Goal: Task Accomplishment & Management: Complete application form

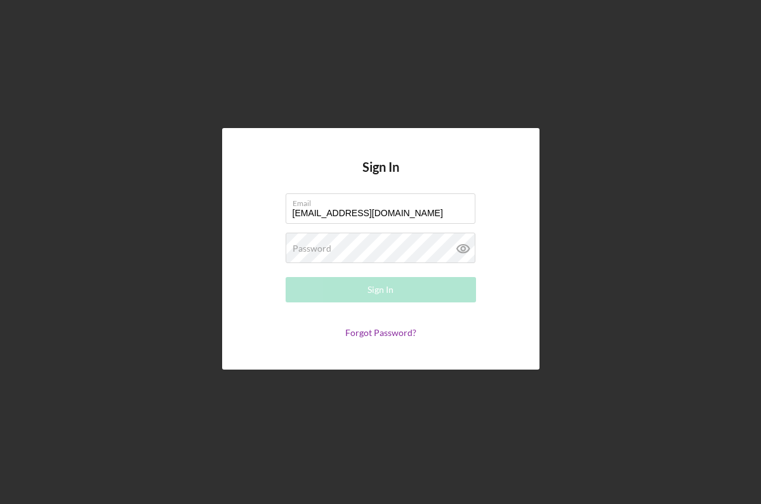
type input "[EMAIL_ADDRESS][DOMAIN_NAME]"
click at [339, 239] on div "Password Required" at bounding box center [381, 249] width 190 height 32
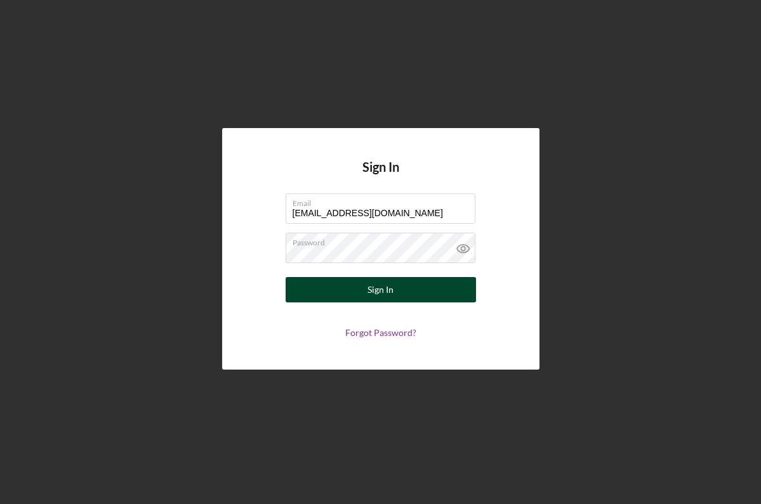
click at [353, 294] on button "Sign In" at bounding box center [381, 289] width 190 height 25
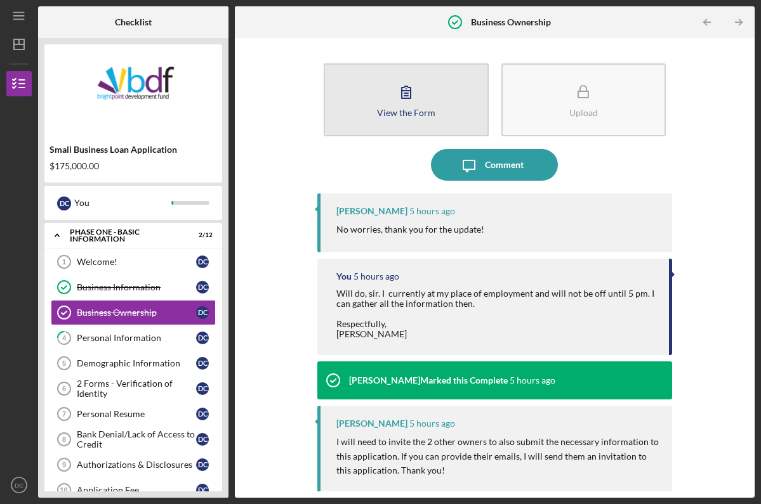
click at [364, 110] on button "View the Form Form" at bounding box center [406, 99] width 165 height 73
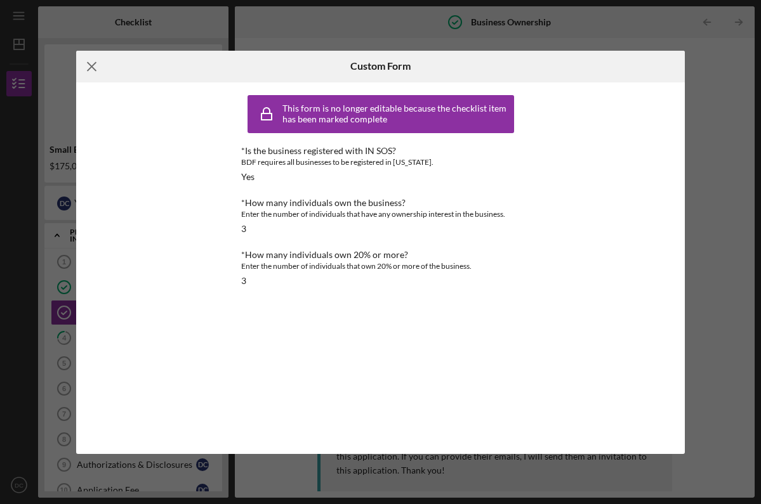
click at [89, 67] on icon "Icon/Menu Close" at bounding box center [92, 67] width 32 height 32
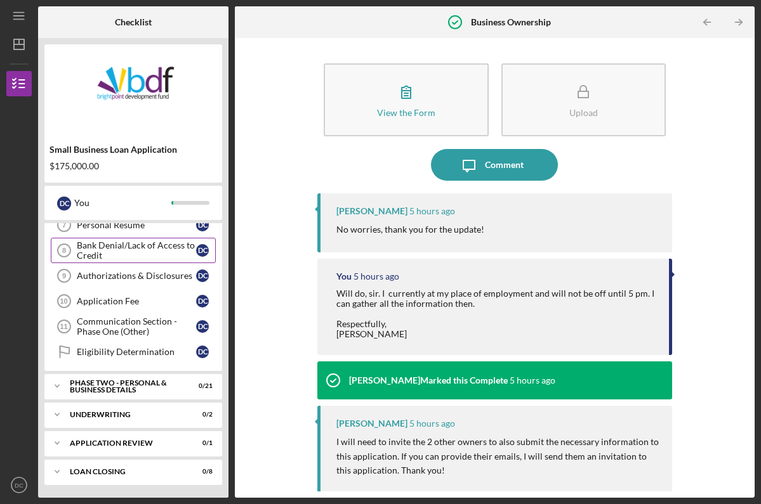
scroll to position [189, 0]
click at [70, 412] on div "Underwriting" at bounding box center [138, 415] width 136 height 8
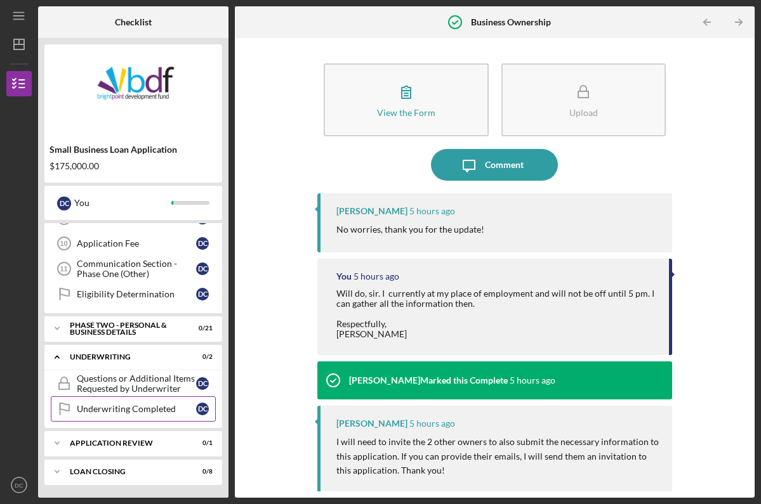
scroll to position [247, 0]
click at [68, 328] on icon "Icon/Expander" at bounding box center [56, 328] width 25 height 25
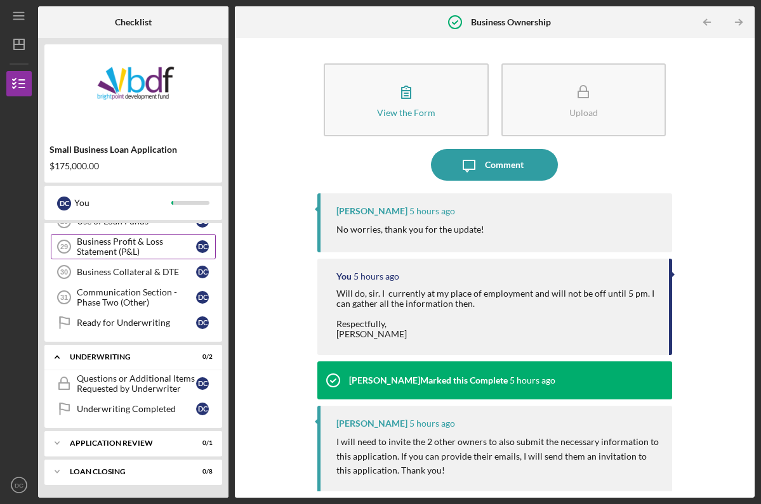
scroll to position [787, 0]
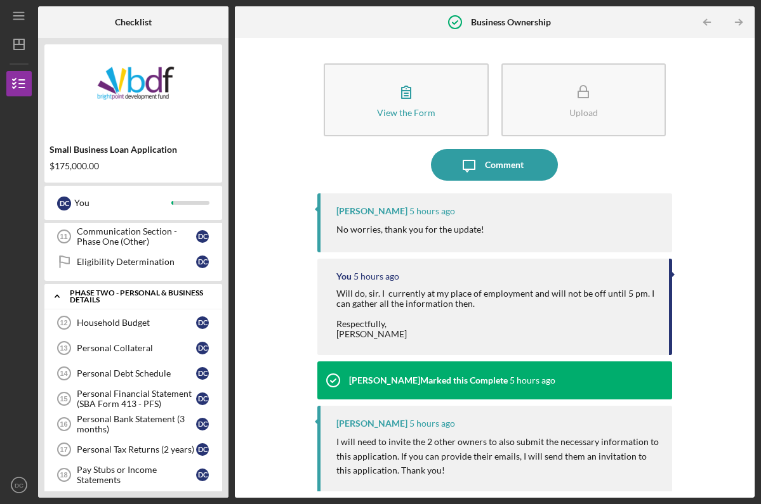
click at [58, 296] on polyline at bounding box center [57, 297] width 4 height 3
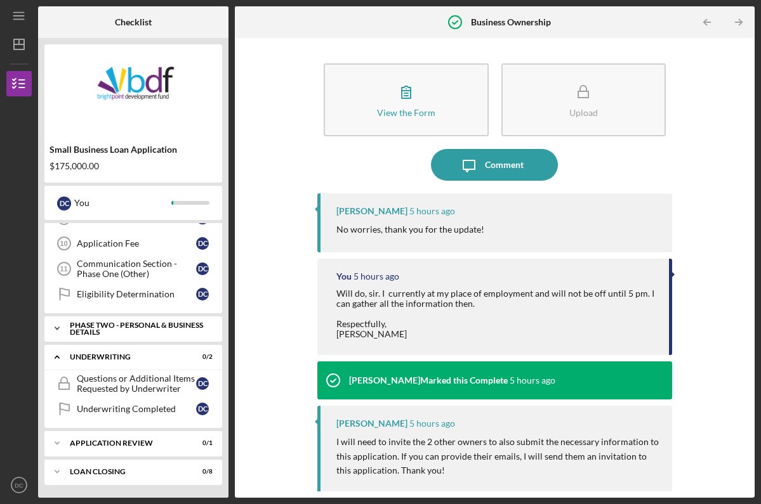
click at [121, 331] on div "PHASE TWO - PERSONAL & BUSINESS DETAILS" at bounding box center [138, 329] width 136 height 15
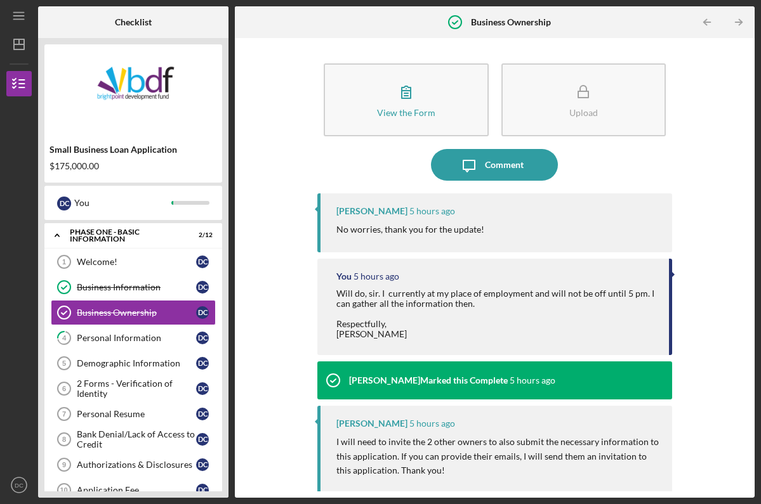
scroll to position [0, 0]
click at [103, 311] on div "Business Ownership" at bounding box center [136, 313] width 119 height 10
click at [92, 338] on div "Personal Information" at bounding box center [136, 338] width 119 height 10
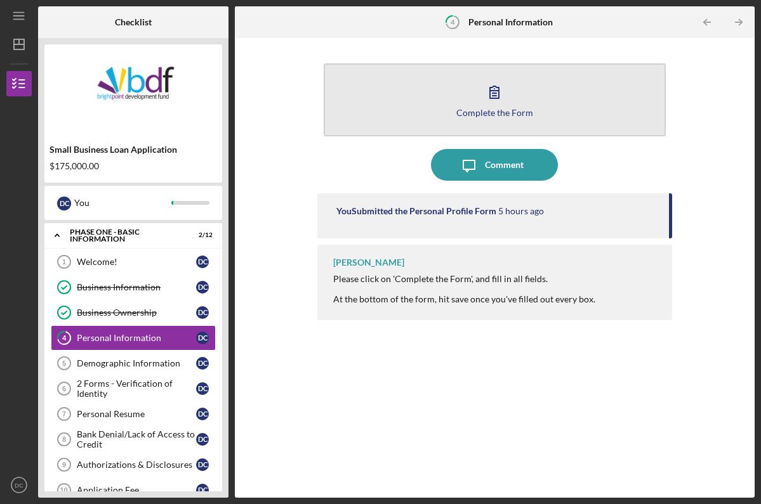
click at [417, 105] on button "Complete the Form Form" at bounding box center [495, 99] width 342 height 73
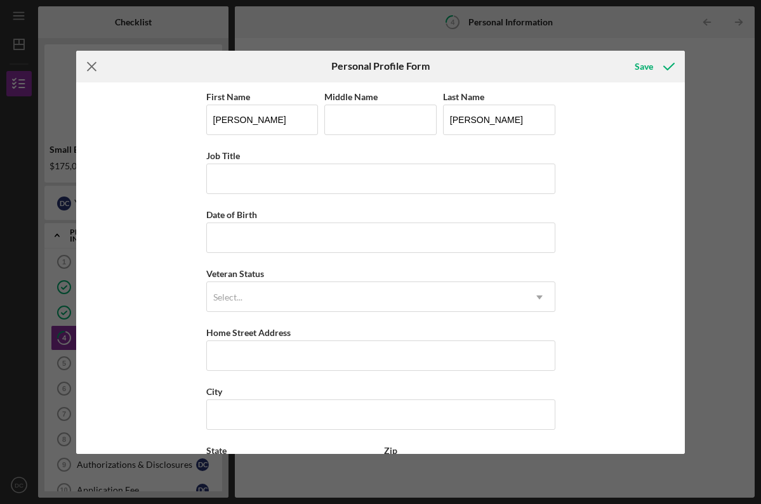
click at [91, 62] on icon "Icon/Menu Close" at bounding box center [92, 67] width 32 height 32
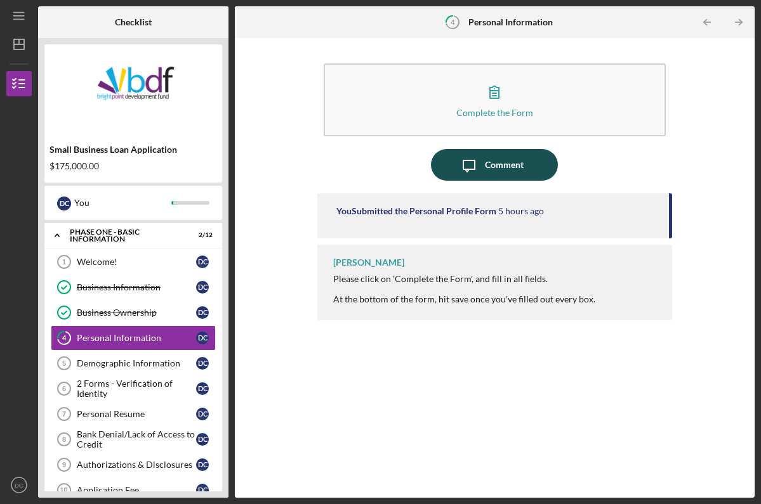
click at [490, 158] on div "Comment" at bounding box center [504, 165] width 39 height 32
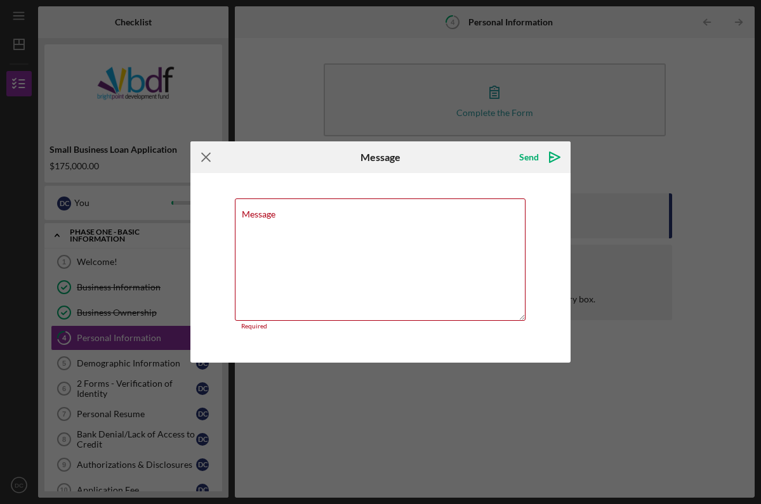
click at [208, 159] on icon "Icon/Menu Close" at bounding box center [206, 157] width 32 height 32
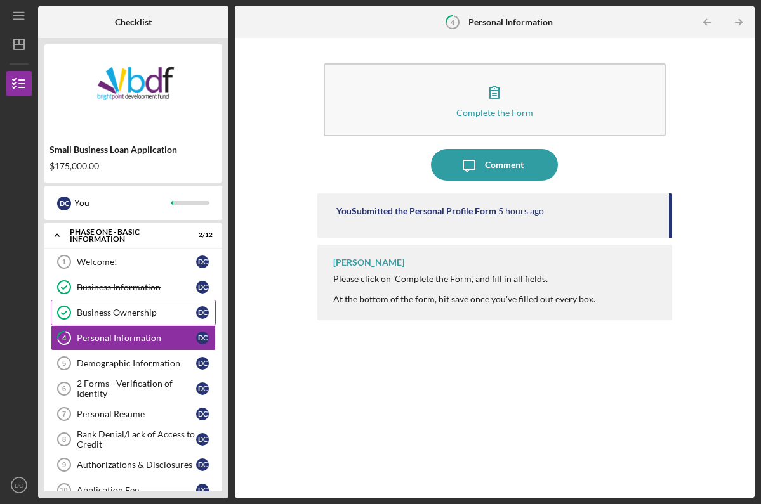
click at [147, 312] on div "Business Ownership" at bounding box center [136, 313] width 119 height 10
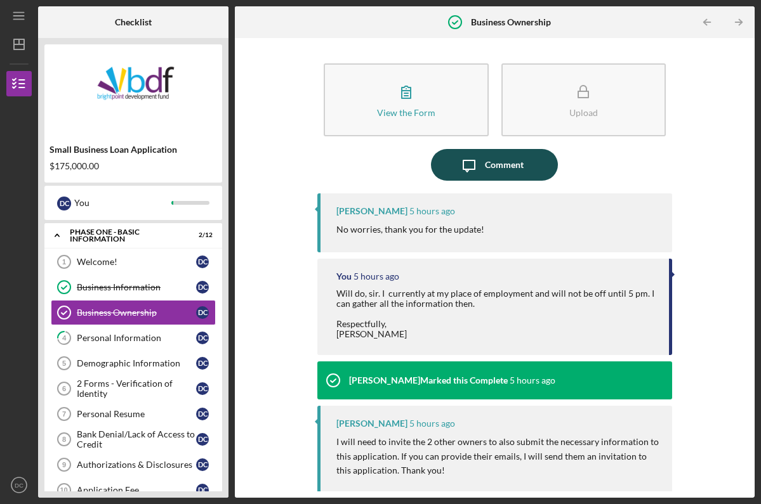
click at [501, 166] on div "Comment" at bounding box center [504, 165] width 39 height 32
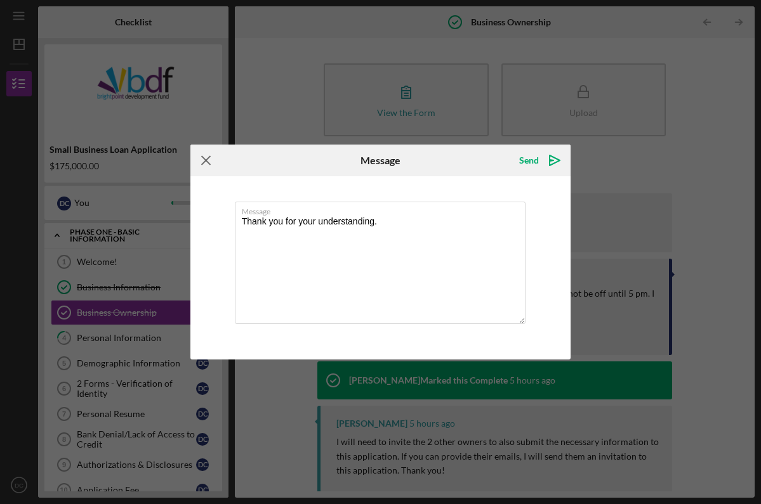
type textarea "Thank you for your understanding."
click at [205, 161] on line at bounding box center [206, 161] width 8 height 8
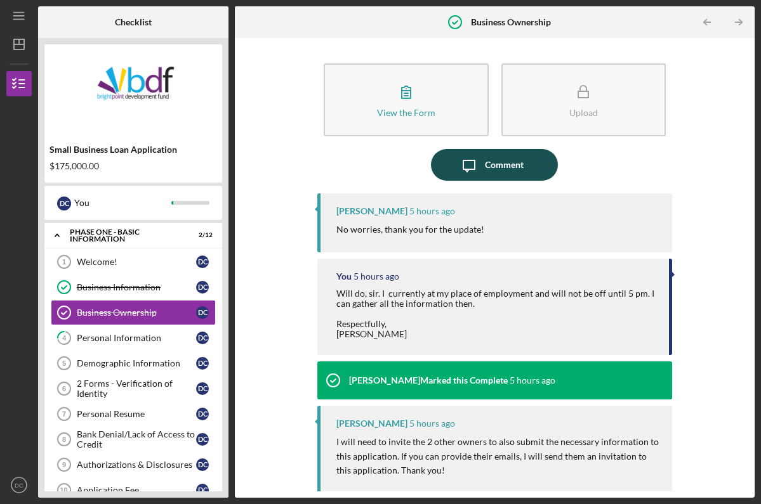
click at [451, 162] on button "Icon/Message Comment" at bounding box center [494, 165] width 127 height 32
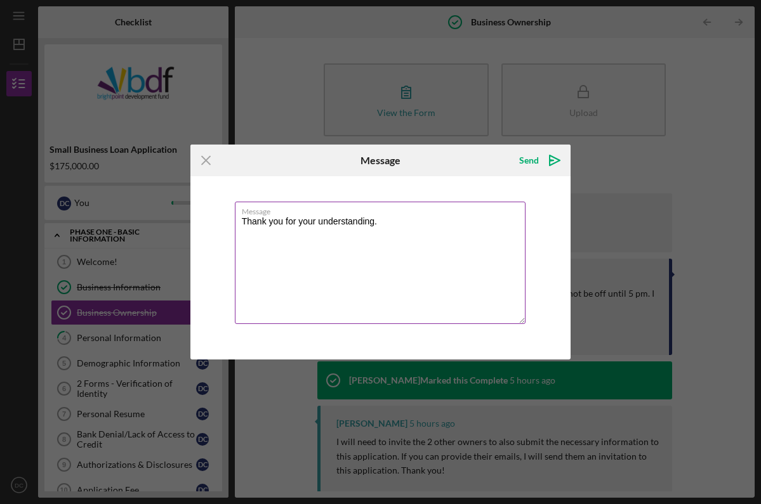
click at [388, 221] on textarea "Thank you for your understanding." at bounding box center [380, 263] width 291 height 122
click at [412, 233] on textarea "Thank you for your understanding. We do not have ownership per se, but we do ha…" at bounding box center [380, 263] width 291 height 122
click at [510, 232] on textarea "Thank you for your understanding. We do not have ownership per se, but we do ha…" at bounding box center [380, 263] width 291 height 122
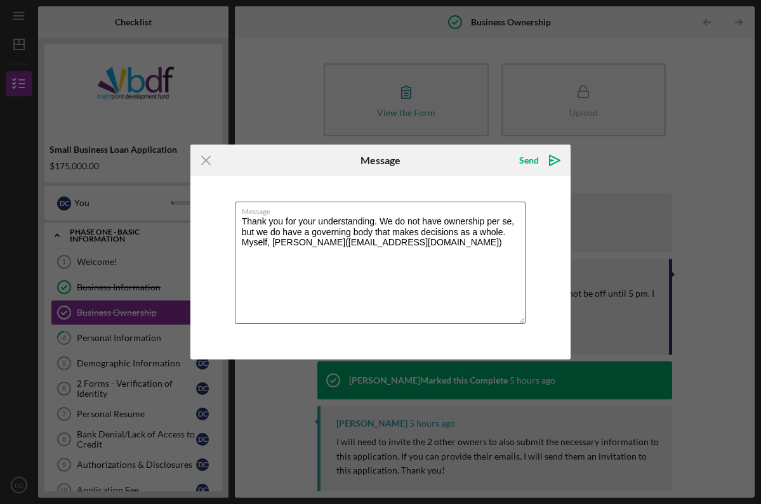
click at [336, 241] on textarea "Thank you for your understanding. We do not have ownership per se, but we do ha…" at bounding box center [380, 263] width 291 height 122
click at [332, 242] on textarea "Thank you for your understanding. We do not have ownership per se, but we do ha…" at bounding box center [380, 263] width 291 height 122
click at [466, 239] on textarea "Thank you for your understanding. We do not have ownership per se, but we do ha…" at bounding box center [380, 263] width 291 height 122
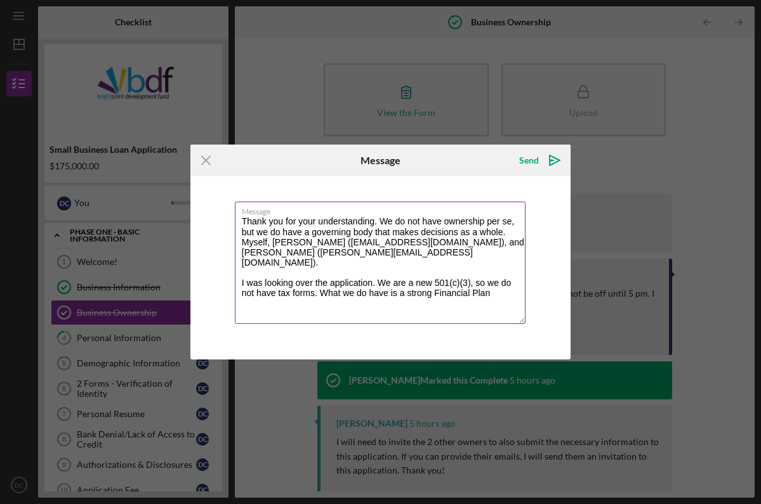
click at [336, 238] on textarea "Thank you for your understanding. We do not have ownership per se, but we do ha…" at bounding box center [380, 263] width 291 height 122
click at [270, 239] on textarea "Thank you for your understanding. We do not have ownership per se, but we do ha…" at bounding box center [380, 263] width 291 height 122
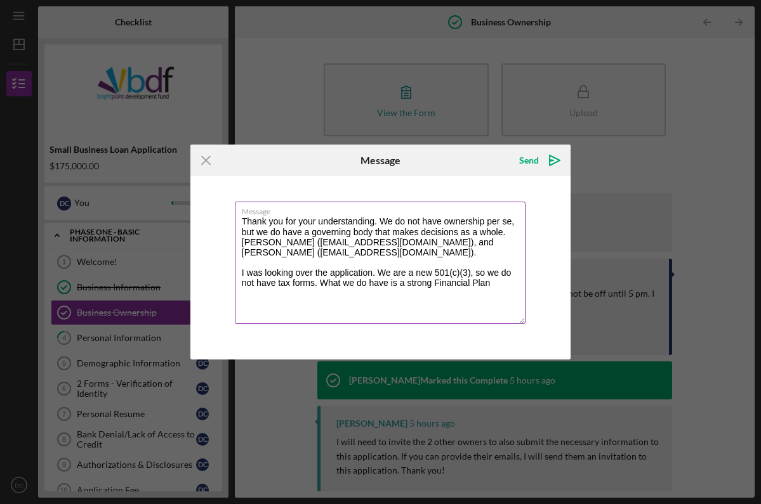
click at [242, 243] on textarea "Thank you for your understanding. We do not have ownership per se, but we do ha…" at bounding box center [380, 263] width 291 height 122
click at [371, 253] on textarea "Thank you for your understanding. We do not have ownership per se, but we do ha…" at bounding box center [380, 263] width 291 height 122
click at [489, 279] on textarea "Thank you for your understanding. We do not have ownership per se, but we do ha…" at bounding box center [380, 263] width 291 height 122
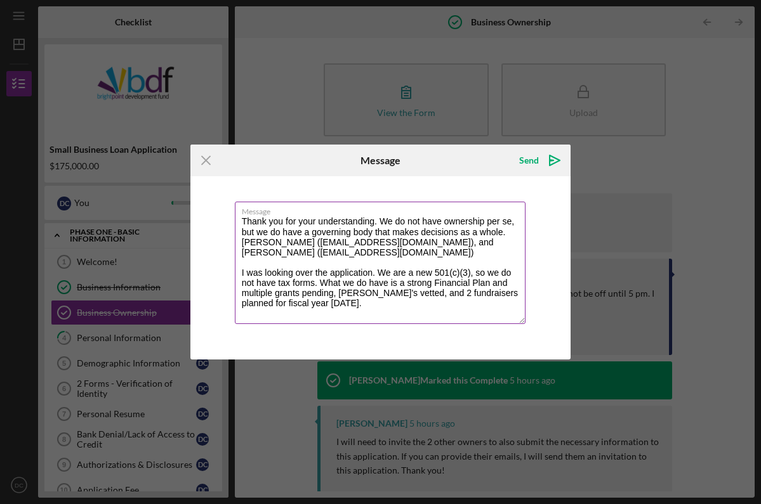
click at [366, 254] on textarea "Thank you for your understanding. We do not have ownership per se, but we do ha…" at bounding box center [380, 263] width 291 height 122
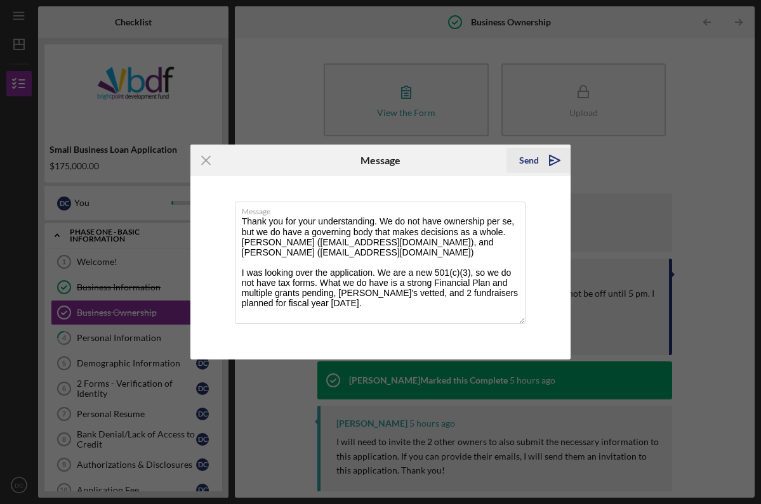
type textarea "Thank you for your understanding. We do not have ownership per se, but we do ha…"
click at [541, 162] on icon "Icon/icon-invite-send" at bounding box center [555, 161] width 32 height 32
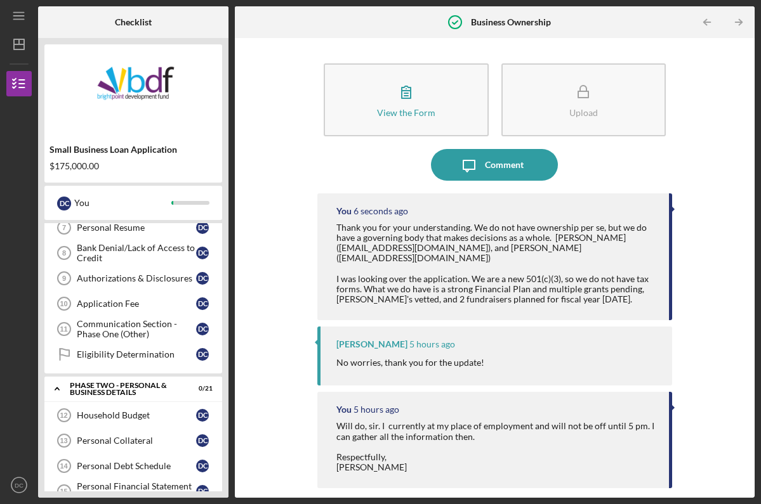
scroll to position [194, 0]
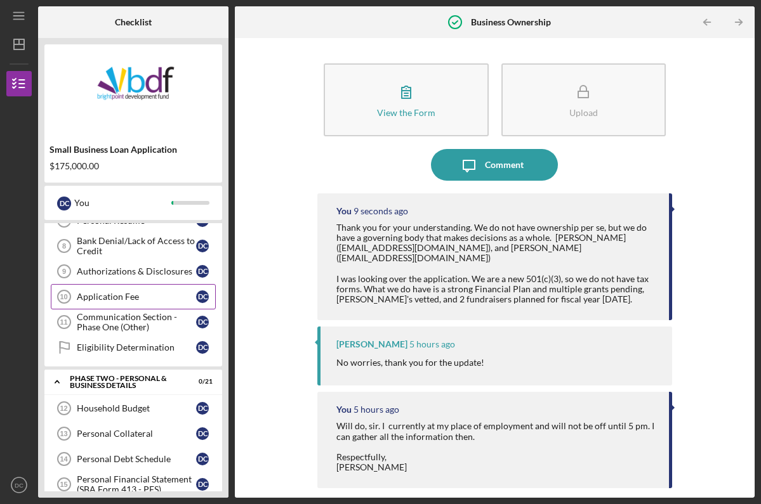
click at [129, 298] on div "Application Fee" at bounding box center [136, 297] width 119 height 10
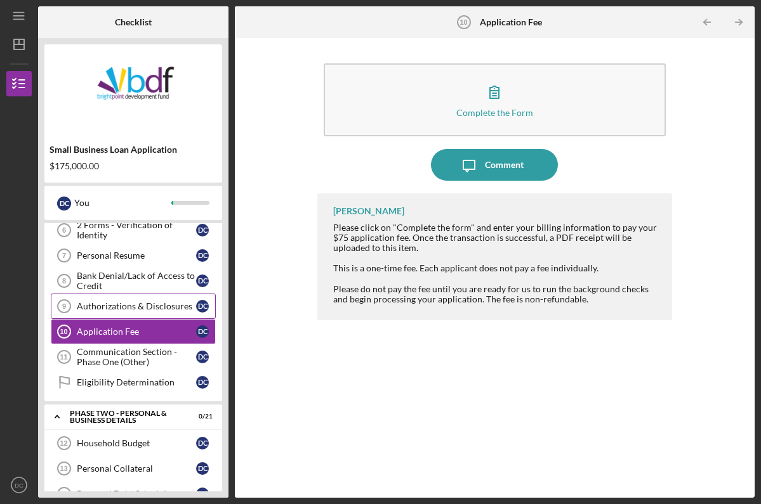
scroll to position [161, 0]
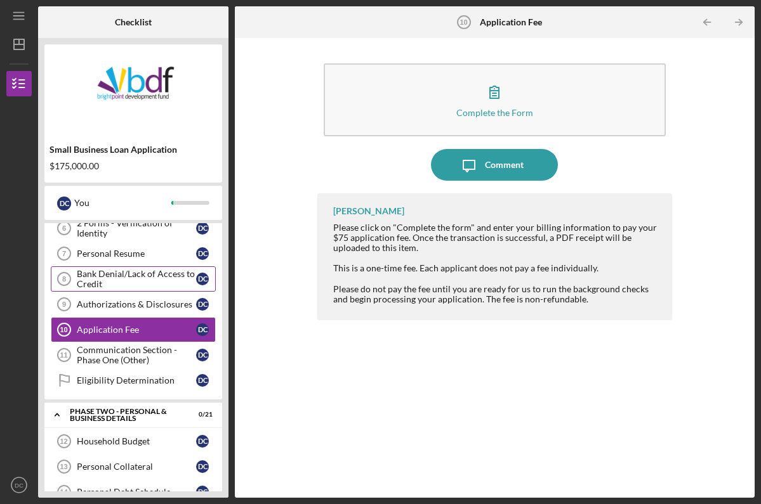
click at [122, 273] on div "Bank Denial/Lack of Access to Credit" at bounding box center [136, 279] width 119 height 20
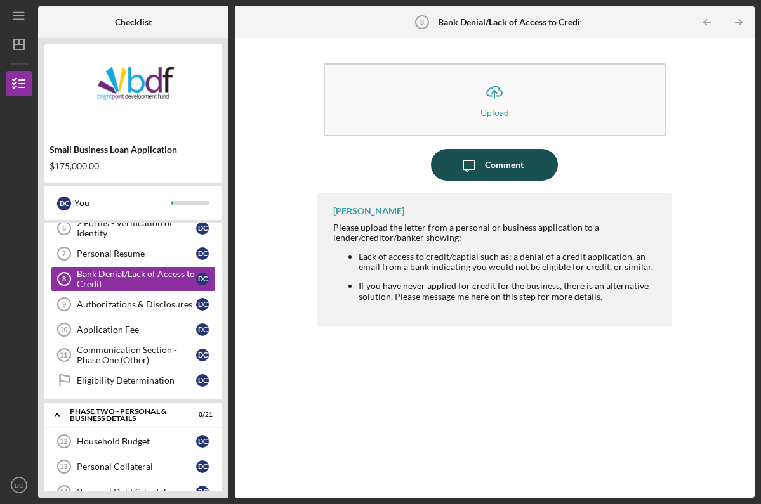
click at [488, 162] on div "Comment" at bounding box center [504, 165] width 39 height 32
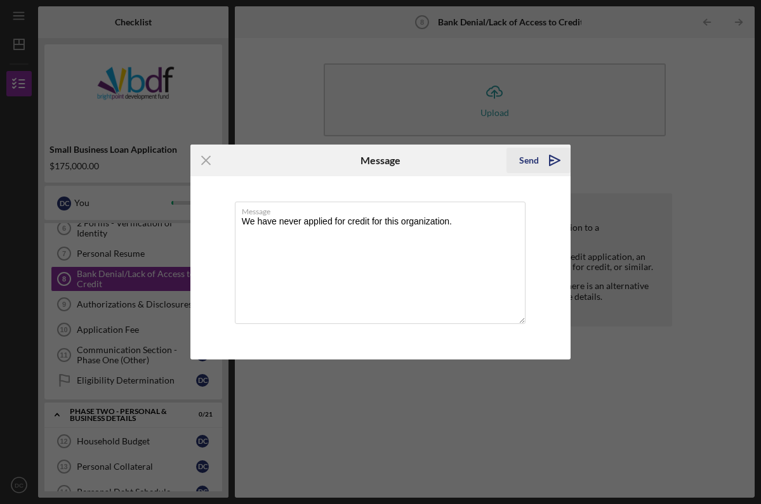
type textarea "We have never applied for credit for this organization."
click at [532, 162] on div "Send" at bounding box center [529, 160] width 20 height 25
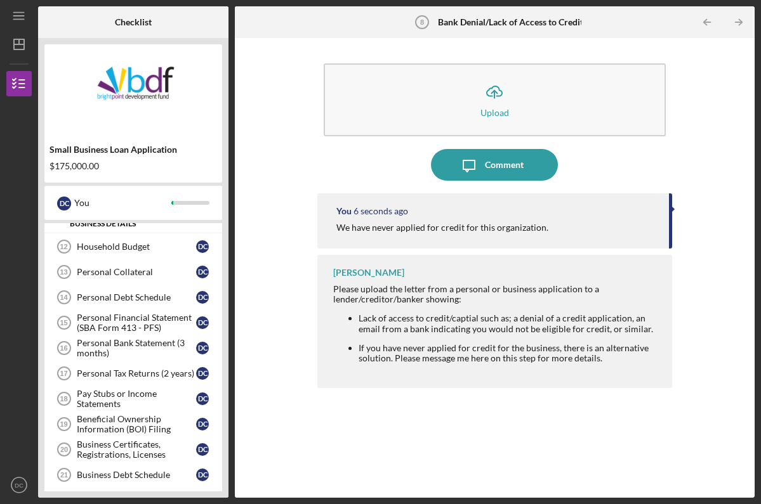
scroll to position [356, 0]
click at [110, 304] on link "Personal Debt Schedule 14 Personal Debt Schedule D C" at bounding box center [133, 296] width 165 height 25
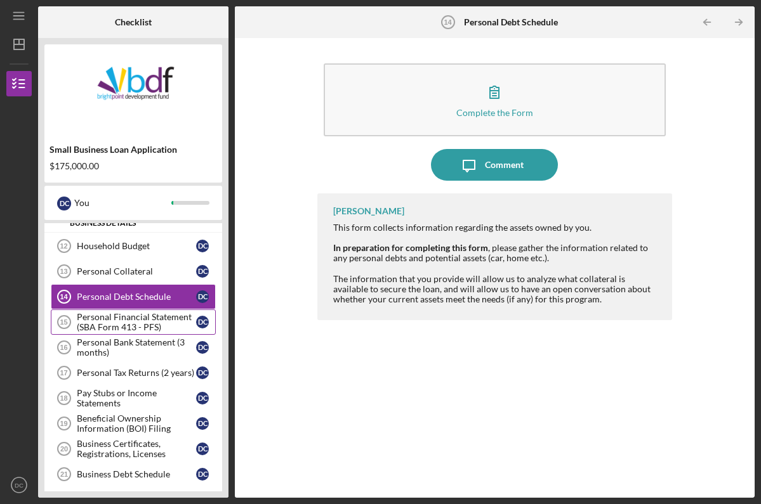
click at [115, 331] on div "Personal Financial Statement (SBA Form 413 - PFS)" at bounding box center [136, 322] width 119 height 20
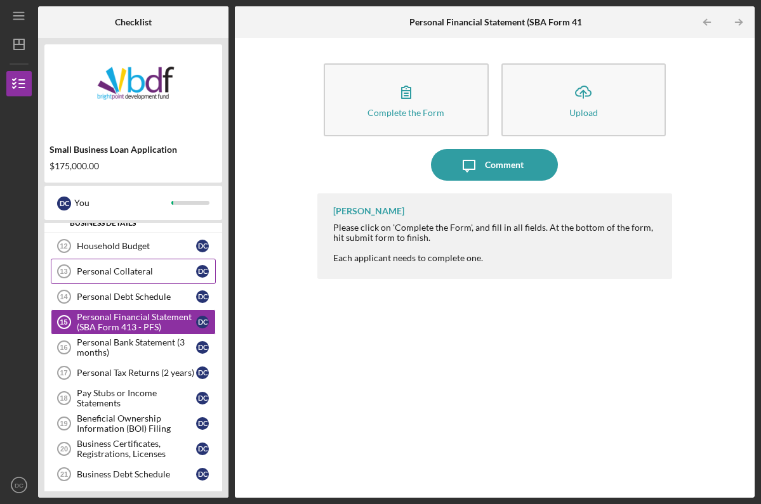
click at [86, 276] on div "Personal Collateral" at bounding box center [136, 271] width 119 height 10
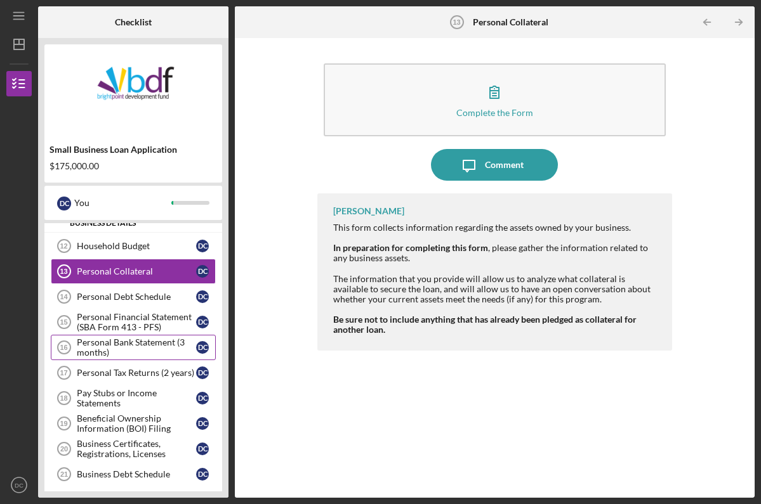
click at [86, 351] on div "Personal Bank Statement (3 months)" at bounding box center [136, 348] width 119 height 20
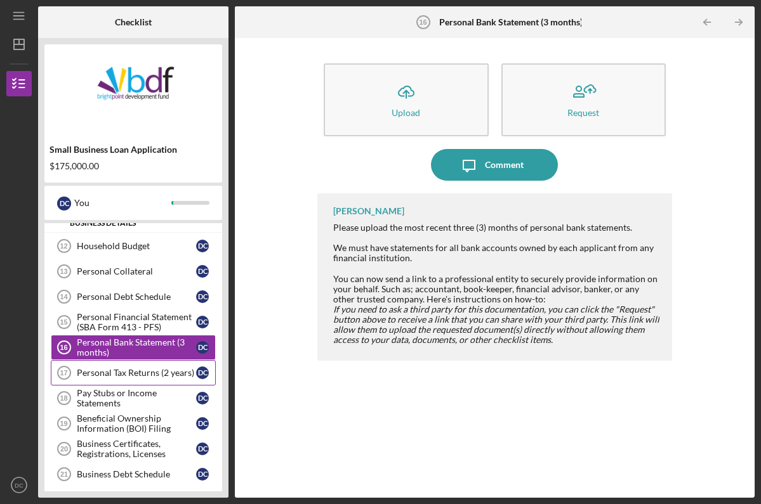
click at [112, 371] on div "Personal Tax Returns (2 years)" at bounding box center [136, 373] width 119 height 10
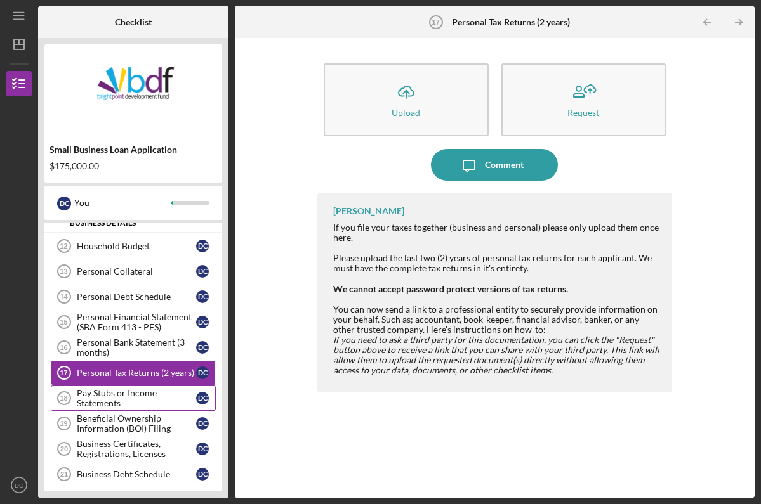
click at [88, 403] on div "Pay Stubs or Income Statements" at bounding box center [136, 398] width 119 height 20
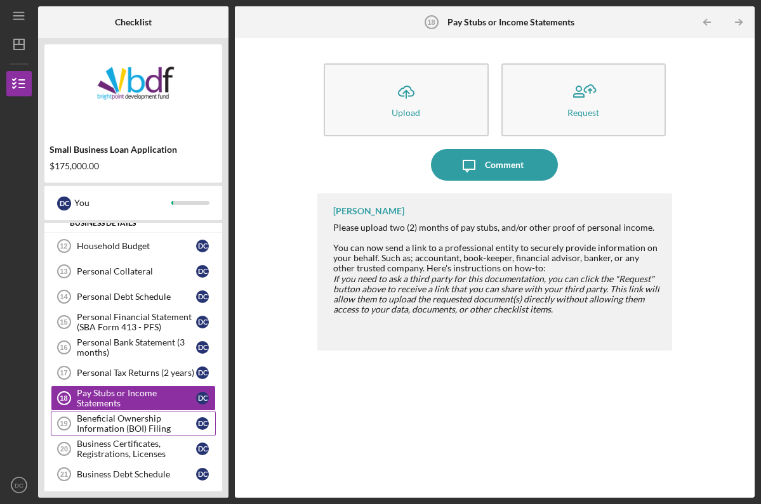
click at [108, 421] on div "Beneficial Ownership Information (BOI) Filing" at bounding box center [136, 424] width 119 height 20
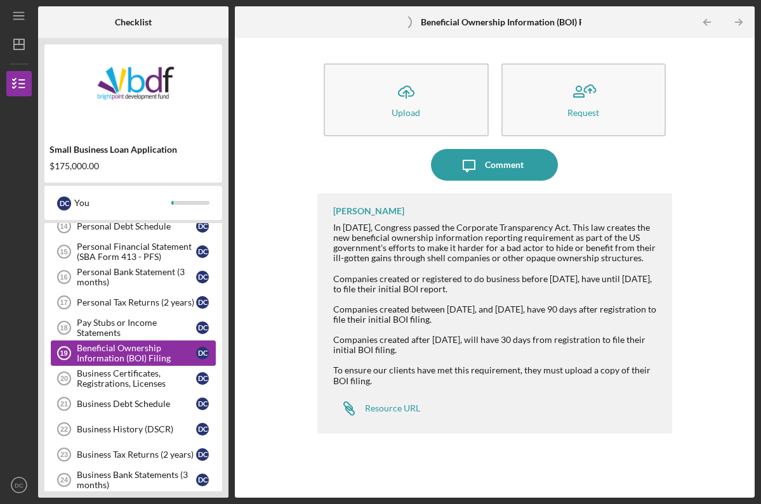
scroll to position [429, 0]
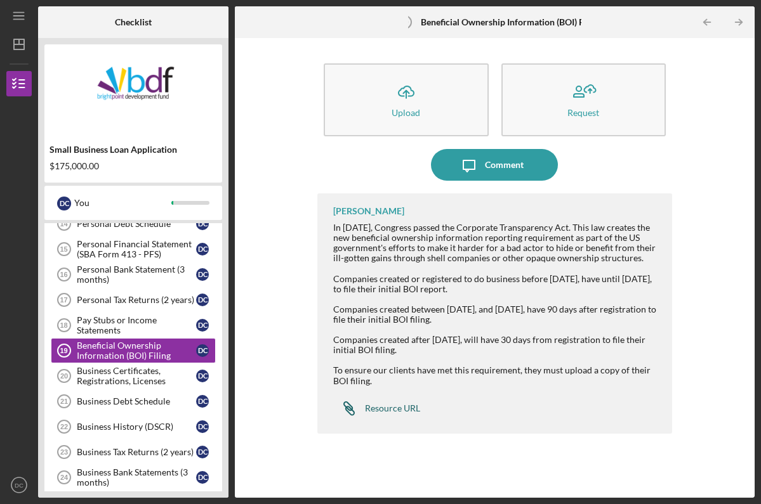
click at [395, 409] on div "Resource URL" at bounding box center [392, 409] width 55 height 10
click at [390, 407] on div "Resource URL" at bounding box center [392, 409] width 55 height 10
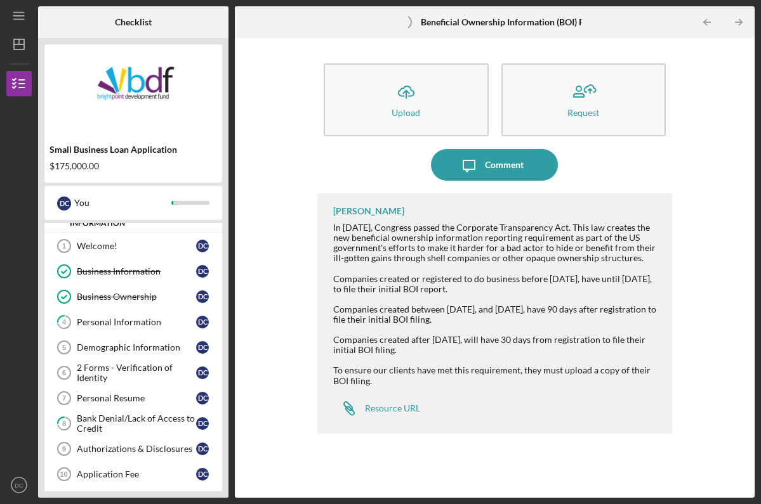
scroll to position [15, 0]
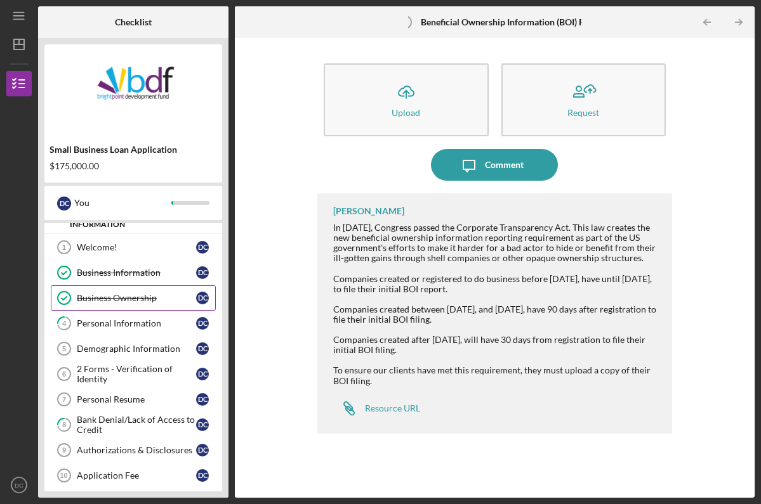
click at [149, 292] on link "Business Ownership Business Ownership D C" at bounding box center [133, 298] width 165 height 25
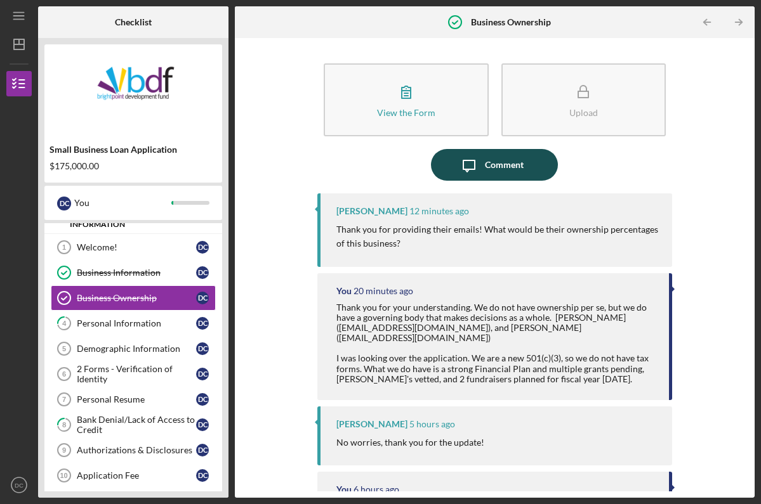
click at [480, 165] on icon "Icon/Message" at bounding box center [469, 165] width 32 height 32
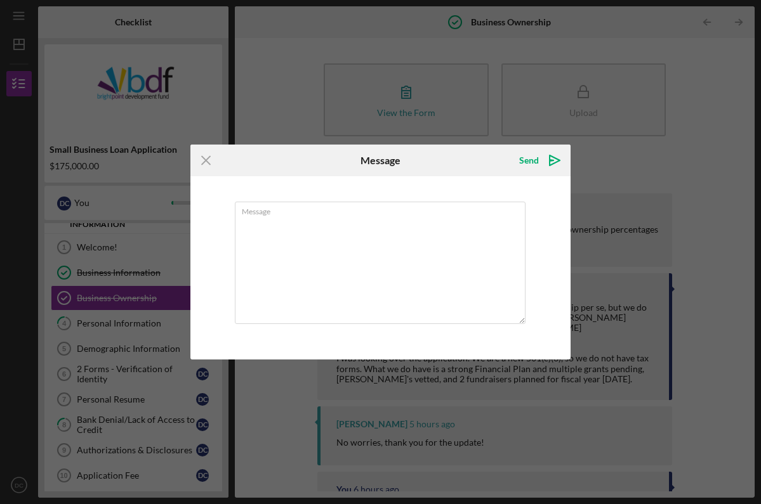
type textarea "i"
type textarea "I would split it 3 ways if anything. 33.33%"
click at [542, 159] on icon "Icon/icon-invite-send" at bounding box center [555, 161] width 32 height 32
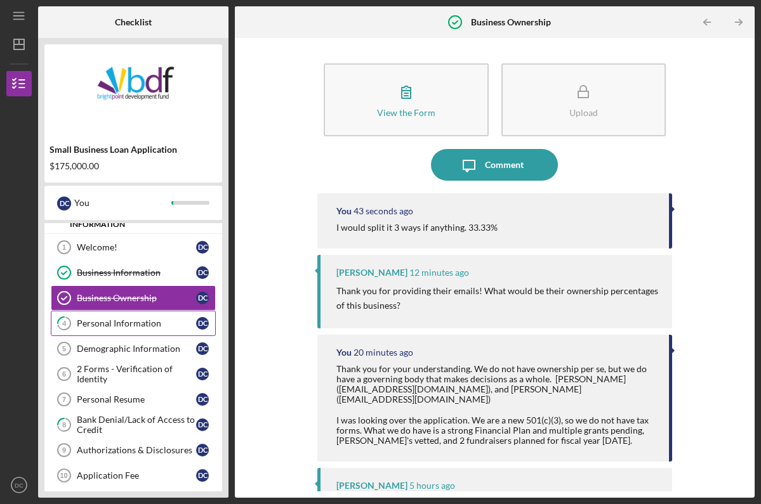
click at [133, 326] on div "Personal Information" at bounding box center [136, 324] width 119 height 10
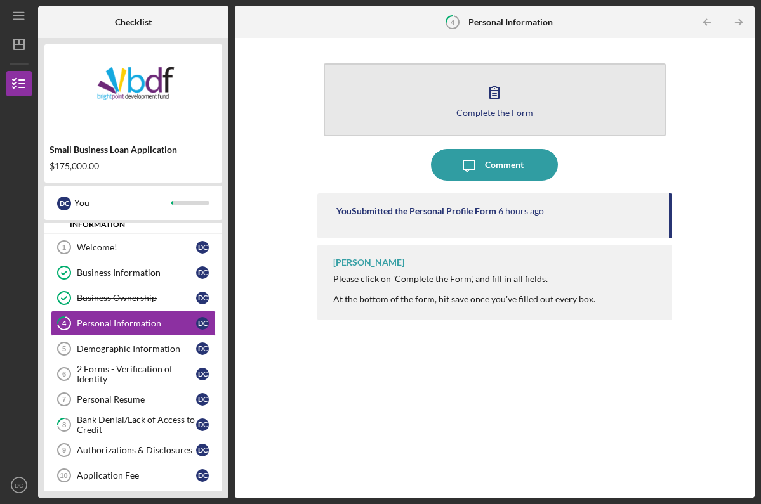
click at [462, 111] on div "Complete the Form" at bounding box center [494, 113] width 77 height 10
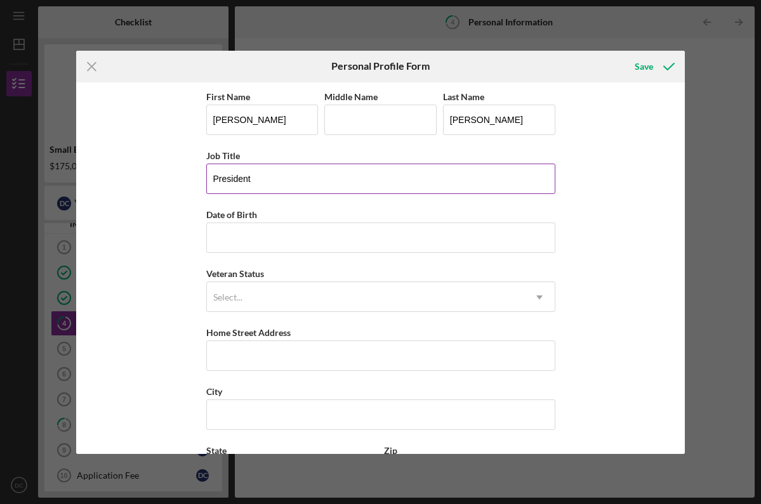
type input "President"
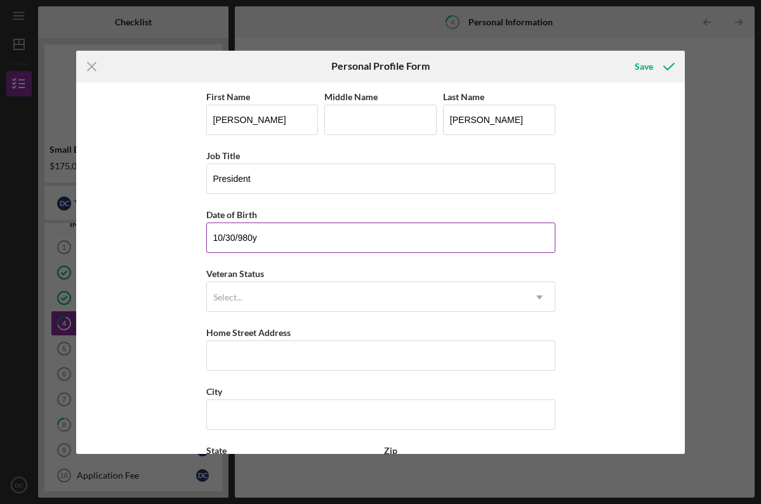
click at [294, 240] on input "10/30/980y" at bounding box center [380, 238] width 349 height 30
click at [289, 239] on input "10/30/980y" at bounding box center [380, 238] width 349 height 30
click at [288, 240] on input "10/30/980y" at bounding box center [380, 238] width 349 height 30
click at [262, 237] on input "10/30/yyyy" at bounding box center [380, 238] width 349 height 30
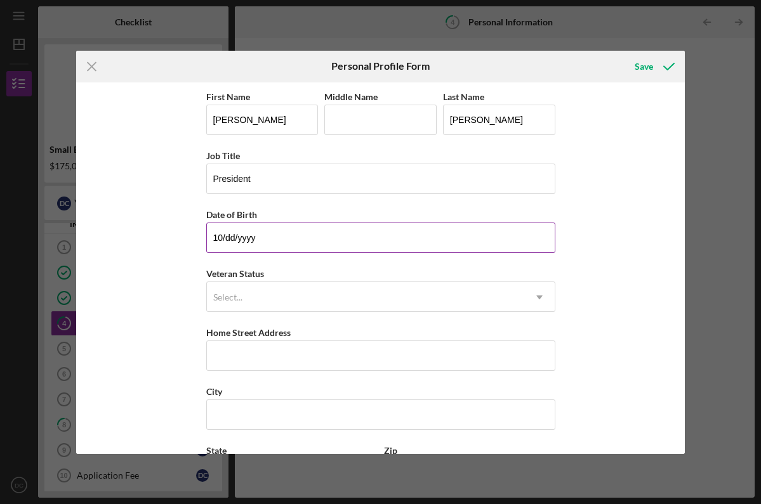
type input "1m/dd/yyyy"
type input "[DATE]"
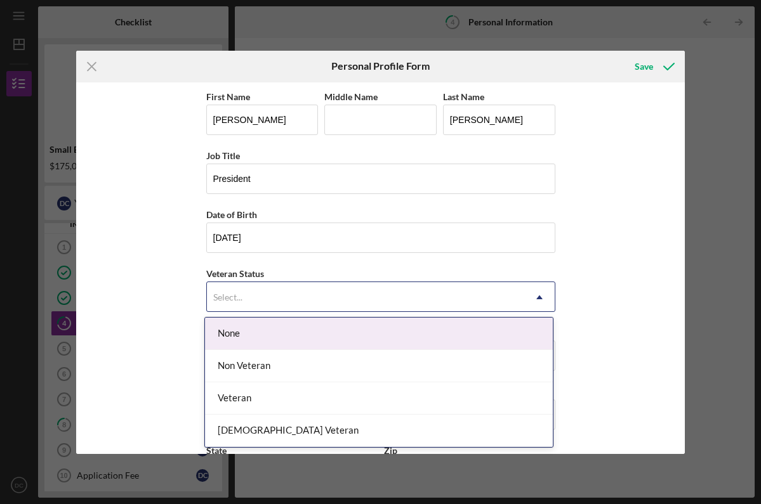
click at [247, 291] on div "Select..." at bounding box center [365, 297] width 317 height 29
click at [237, 338] on div "None" at bounding box center [379, 334] width 348 height 32
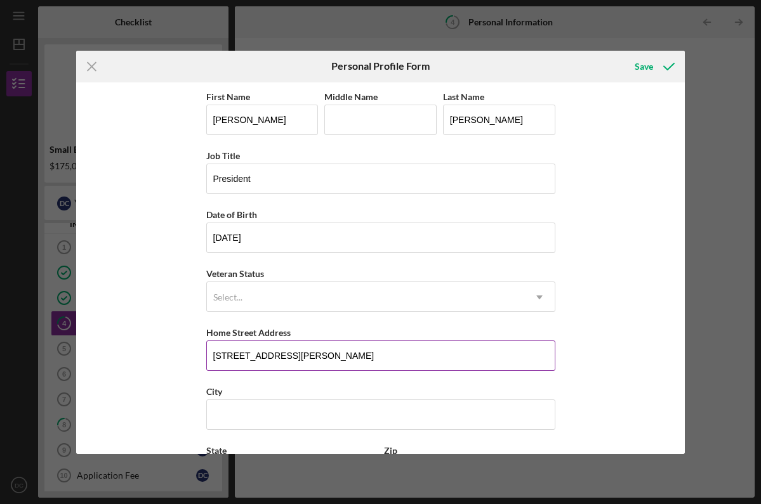
type input "[STREET_ADDRESS][PERSON_NAME]"
type input "[GEOGRAPHIC_DATA]"
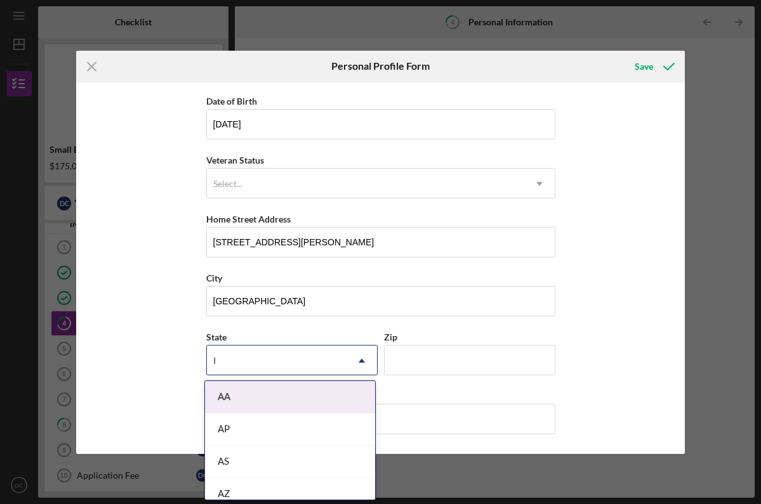
type input "In"
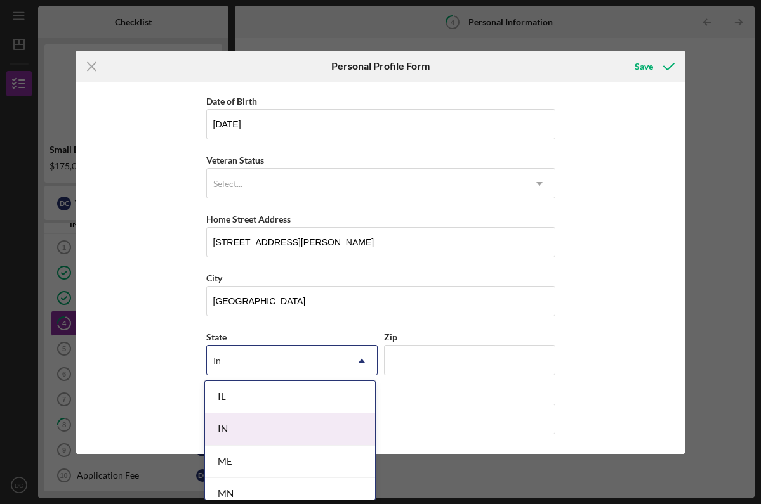
click at [237, 433] on div "IN" at bounding box center [290, 430] width 170 height 32
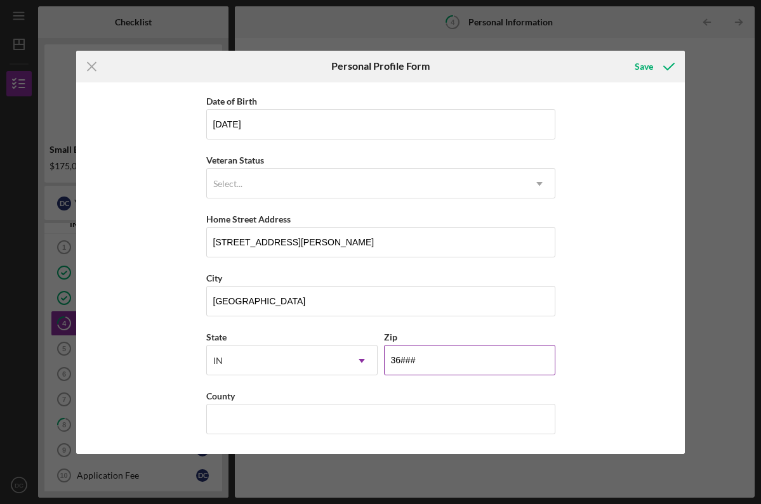
type input "3####"
type input "46774"
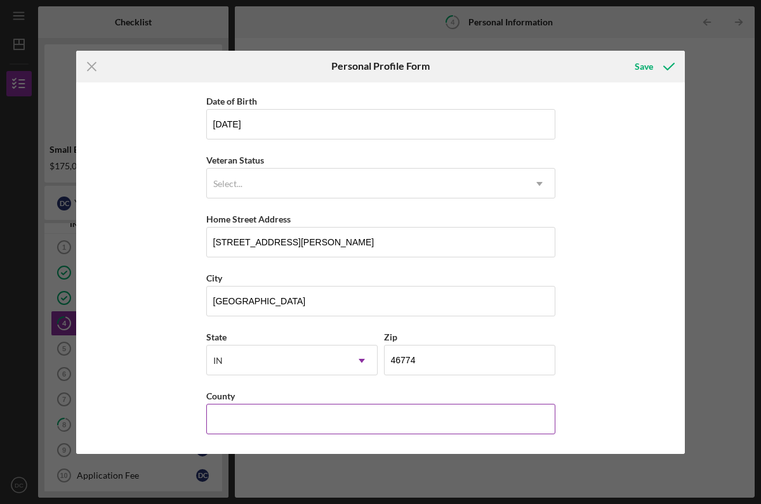
type input "u"
type input "[PERSON_NAME]"
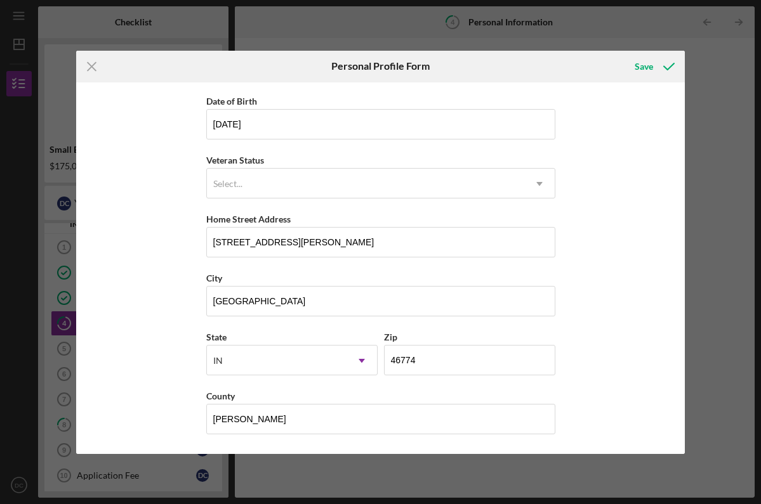
click at [72, 369] on div "Icon/Menu Close Personal Profile Form Save First Name [PERSON_NAME] Middle Name…" at bounding box center [380, 252] width 761 height 504
click at [109, 369] on div "First Name [PERSON_NAME] Middle Name Last Name [PERSON_NAME] Job Title Presiden…" at bounding box center [380, 268] width 608 height 372
drag, startPoint x: 109, startPoint y: 369, endPoint x: 151, endPoint y: 329, distance: 57.5
click at [151, 329] on div "First Name [PERSON_NAME] Middle Name Last Name [PERSON_NAME] Job Title Presiden…" at bounding box center [380, 268] width 608 height 372
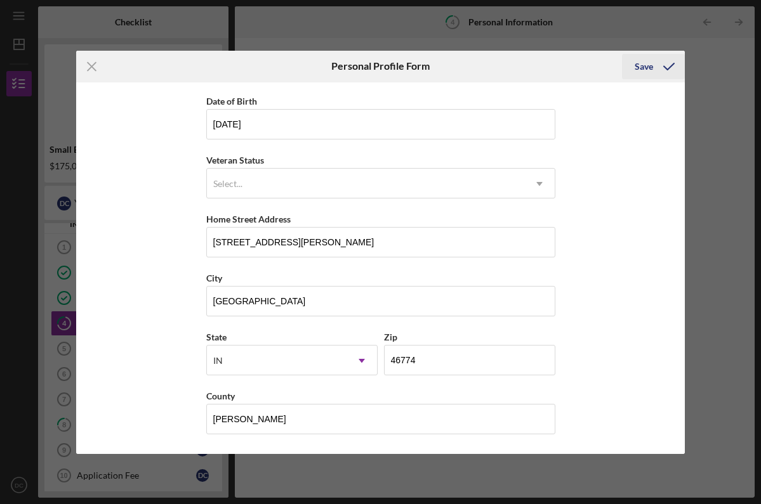
click at [641, 63] on div "Save" at bounding box center [643, 66] width 18 height 25
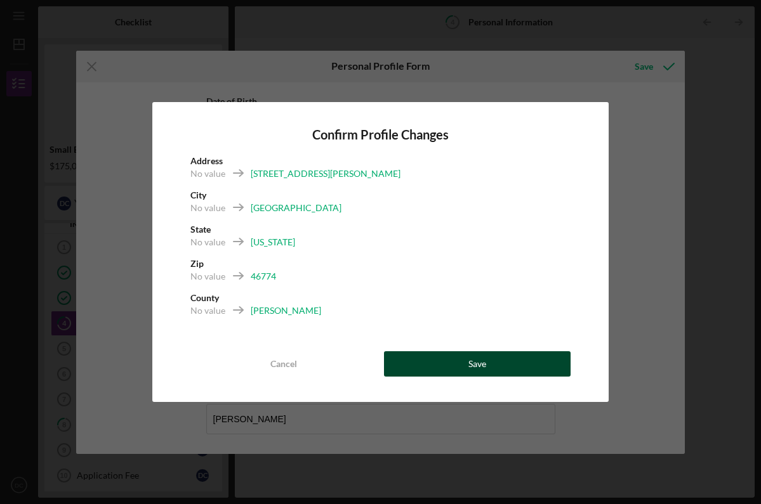
click at [415, 365] on button "Save" at bounding box center [477, 363] width 187 height 25
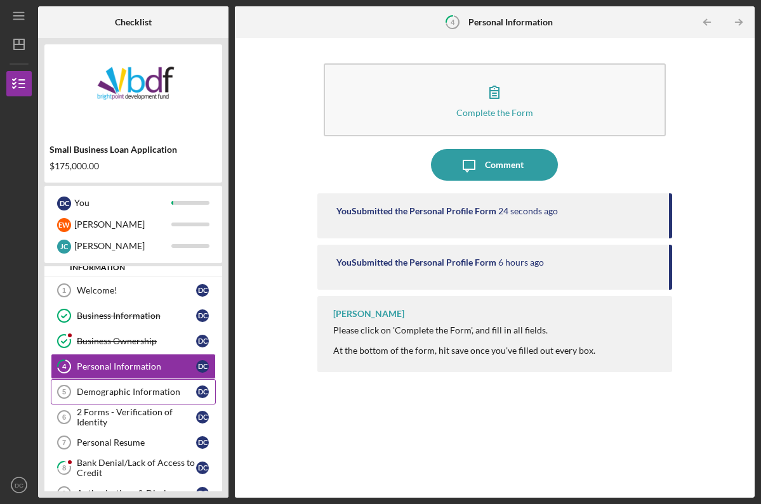
click at [128, 395] on div "Demographic Information" at bounding box center [136, 392] width 119 height 10
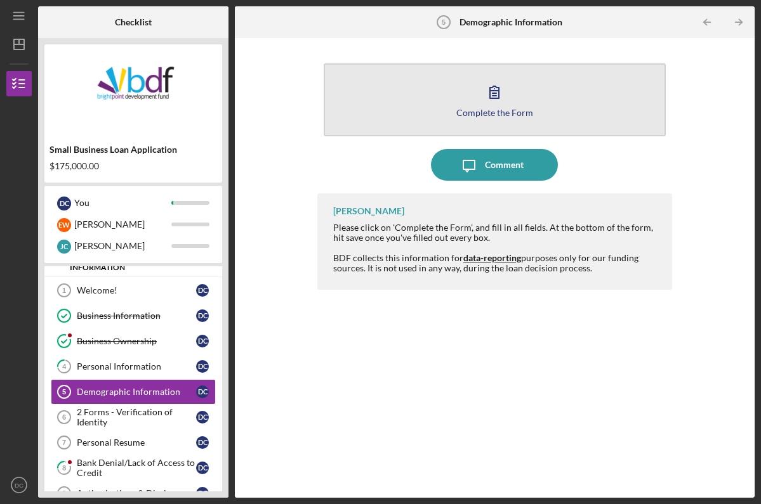
click at [515, 86] on button "Complete the Form Form" at bounding box center [495, 99] width 342 height 73
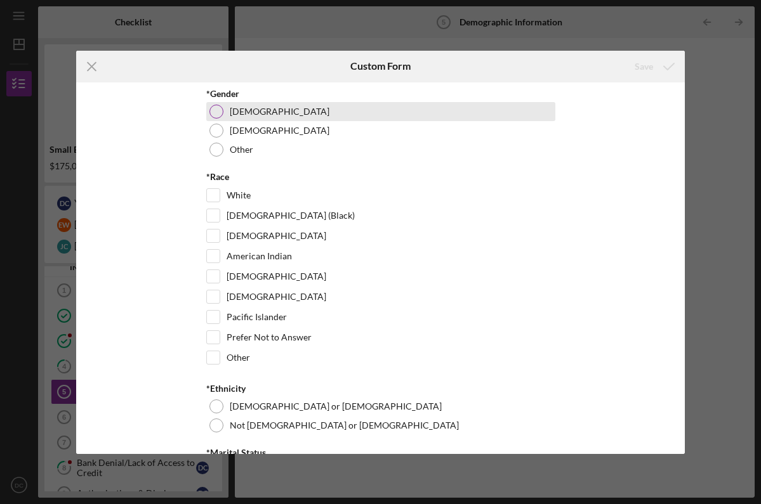
click at [217, 113] on div at bounding box center [216, 112] width 14 height 14
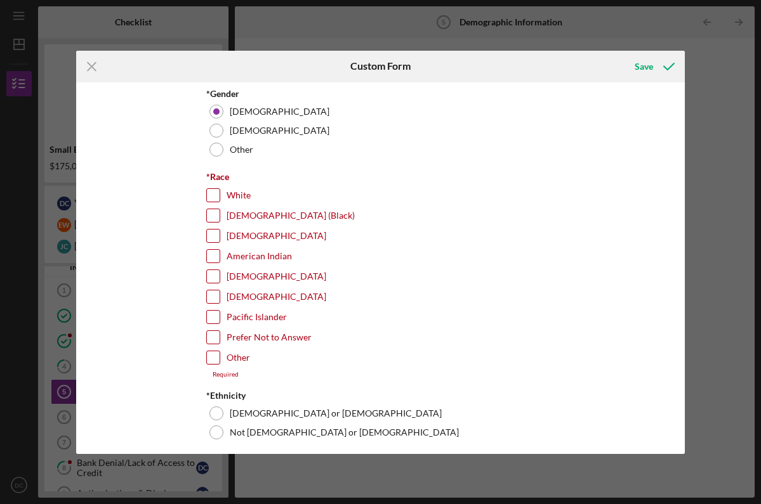
click at [216, 196] on input "White" at bounding box center [213, 195] width 13 height 13
checkbox input "true"
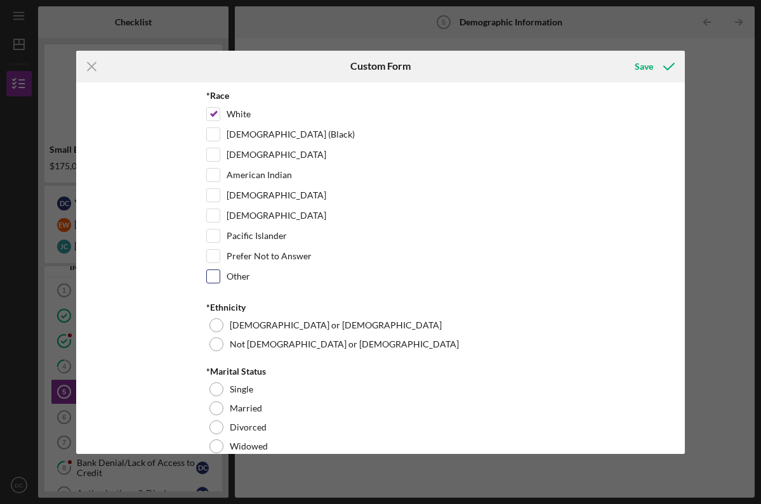
scroll to position [87, 0]
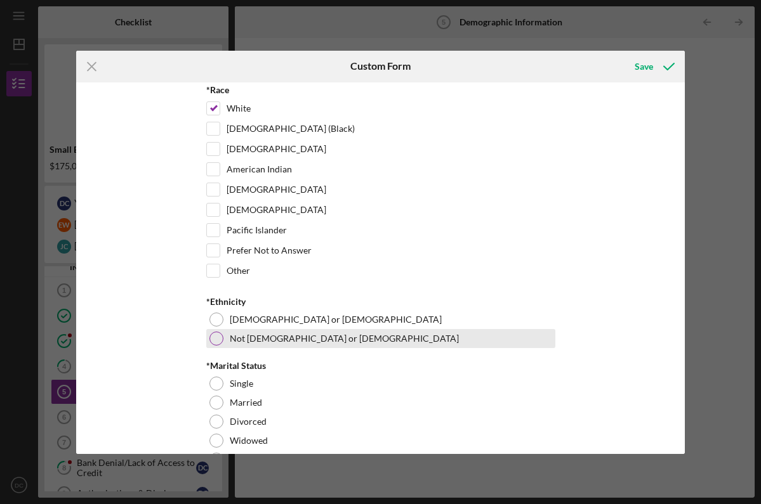
click at [220, 339] on div at bounding box center [216, 339] width 14 height 14
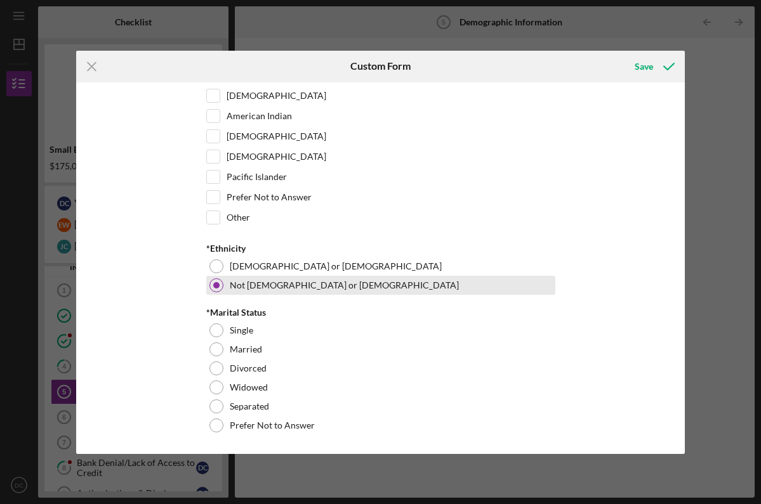
scroll to position [140, 0]
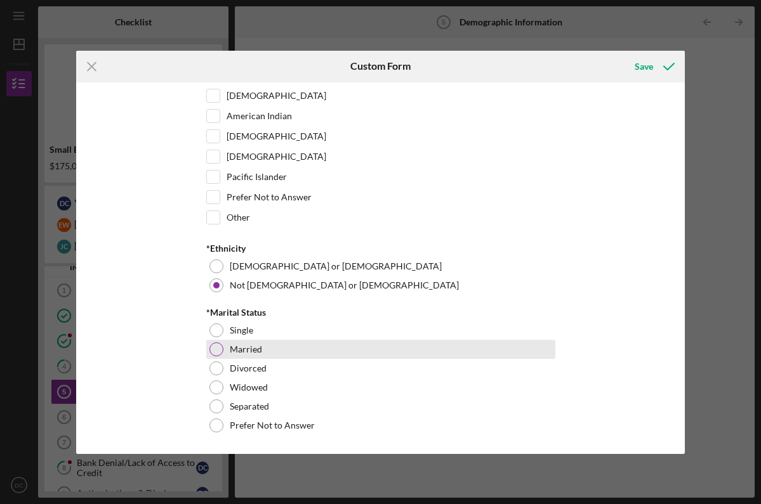
click at [218, 355] on div "Married" at bounding box center [380, 349] width 349 height 19
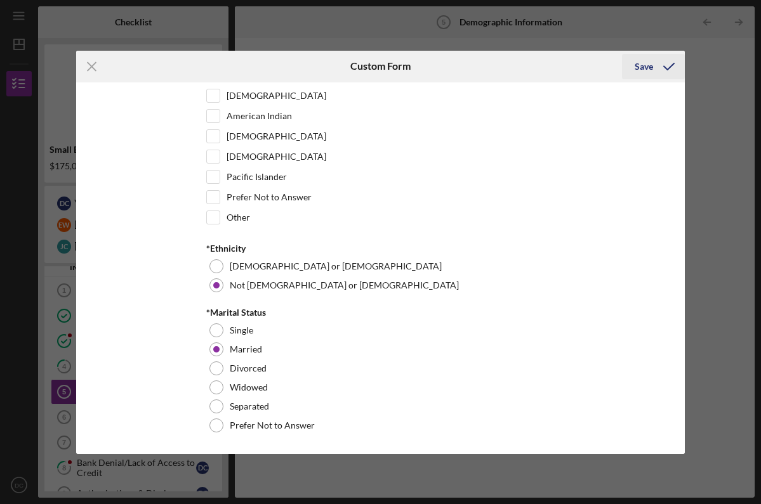
click at [659, 65] on icon "submit" at bounding box center [669, 67] width 32 height 32
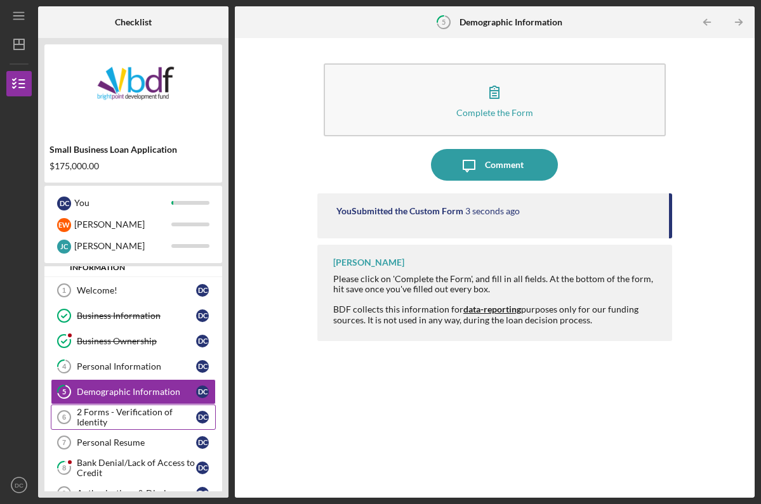
click at [128, 412] on div "2 Forms - Verification of Identity" at bounding box center [136, 417] width 119 height 20
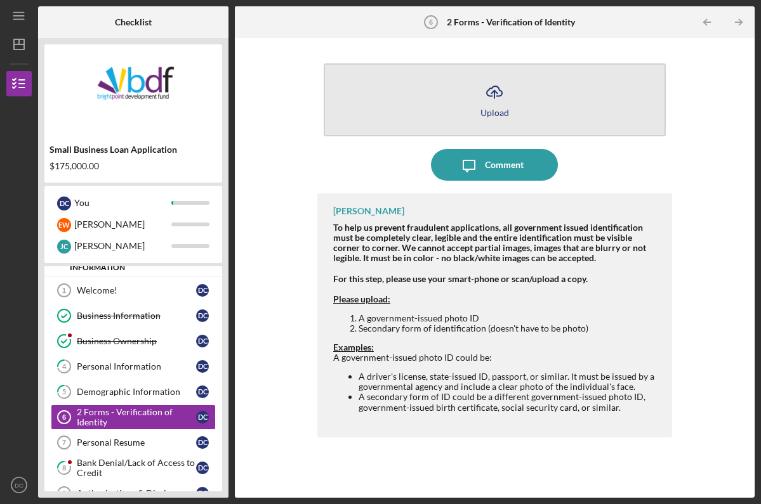
click at [395, 82] on button "Icon/Upload Upload" at bounding box center [495, 99] width 342 height 73
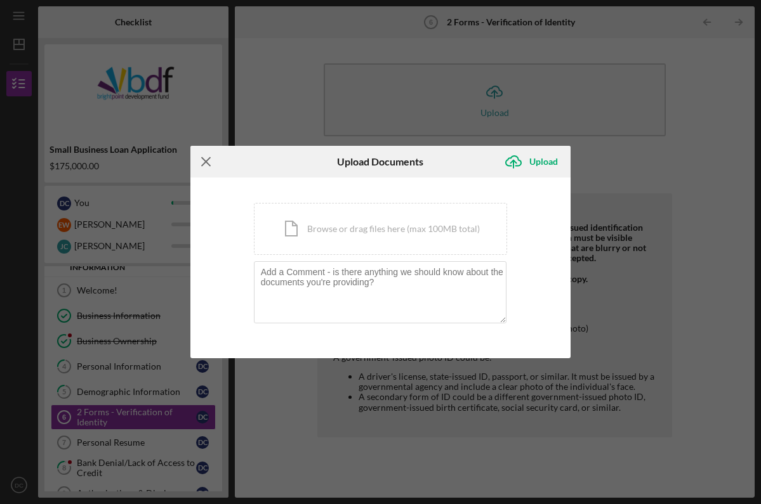
click at [200, 167] on icon "Icon/Menu Close" at bounding box center [206, 162] width 32 height 32
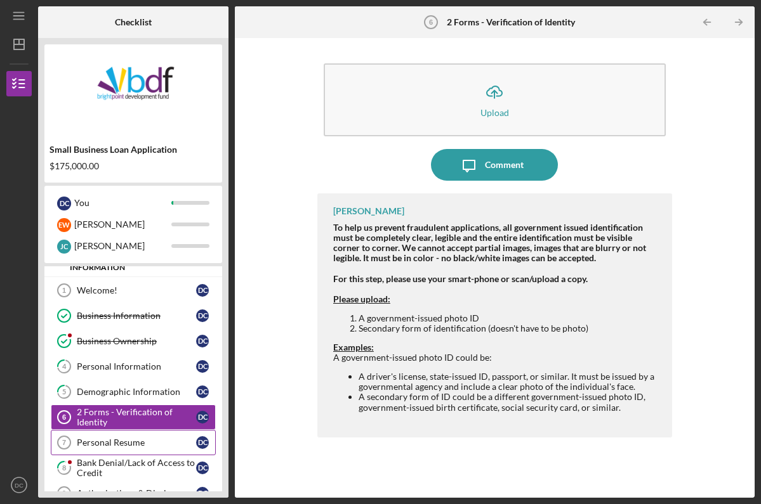
click at [128, 442] on div "Personal Resume" at bounding box center [136, 443] width 119 height 10
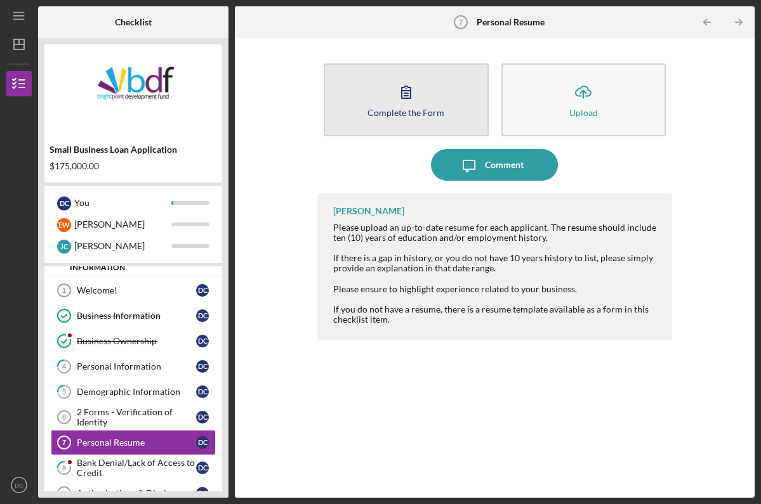
click at [378, 85] on button "Complete the Form Form" at bounding box center [406, 99] width 165 height 73
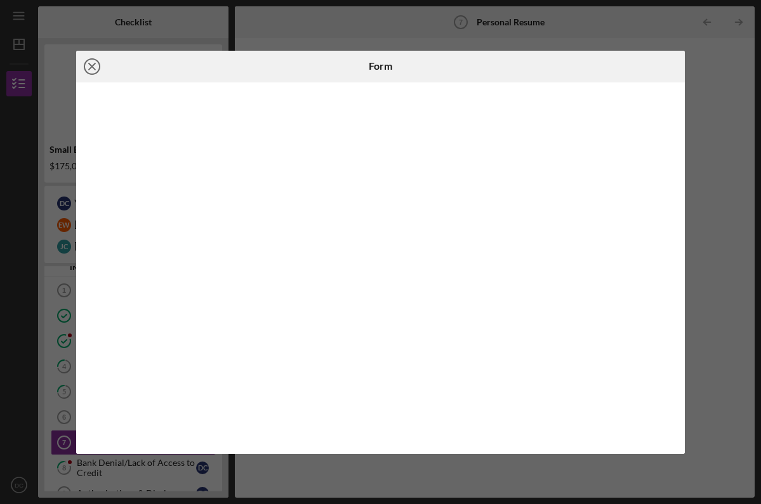
click at [100, 62] on icon "Icon/Close" at bounding box center [92, 67] width 32 height 32
